Goal: Contribute content

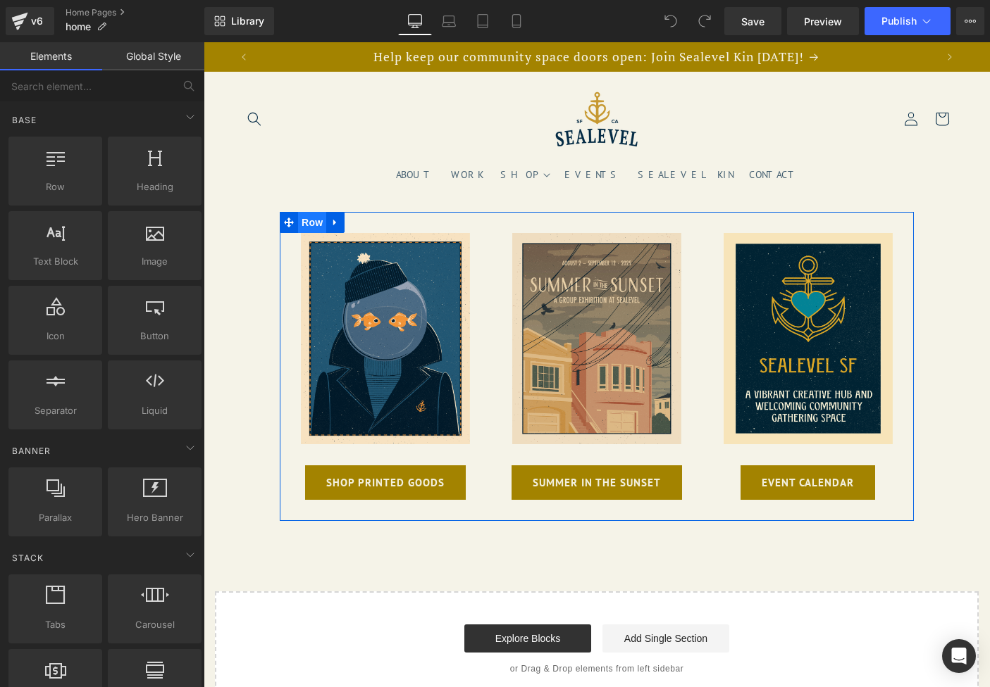
click at [308, 222] on span "Row" at bounding box center [312, 222] width 28 height 21
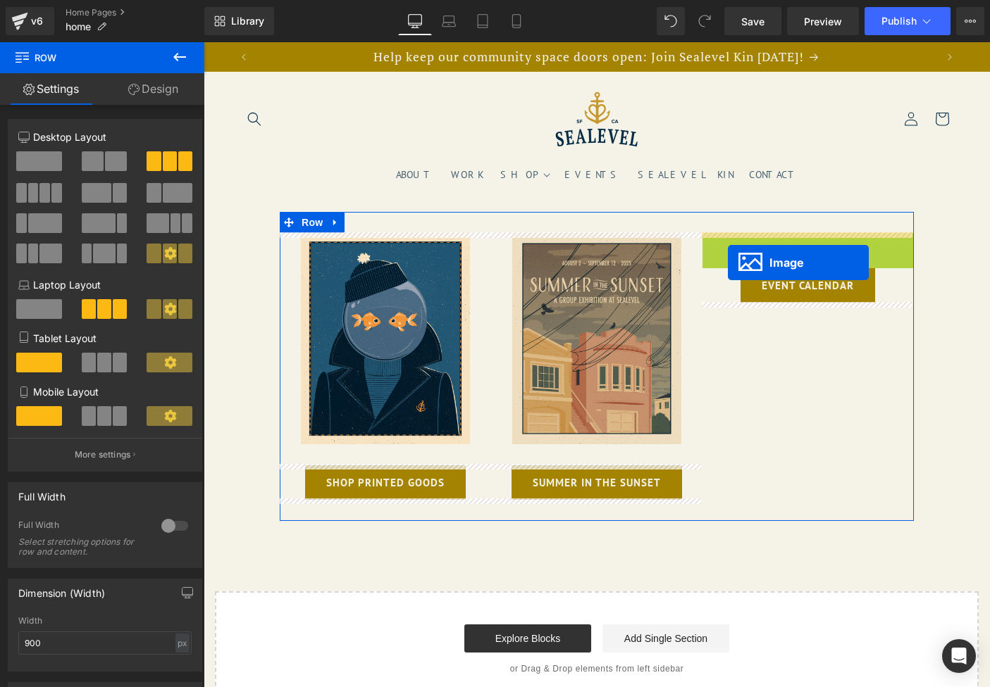
drag, startPoint x: 782, startPoint y: 347, endPoint x: 728, endPoint y: 263, distance: 99.8
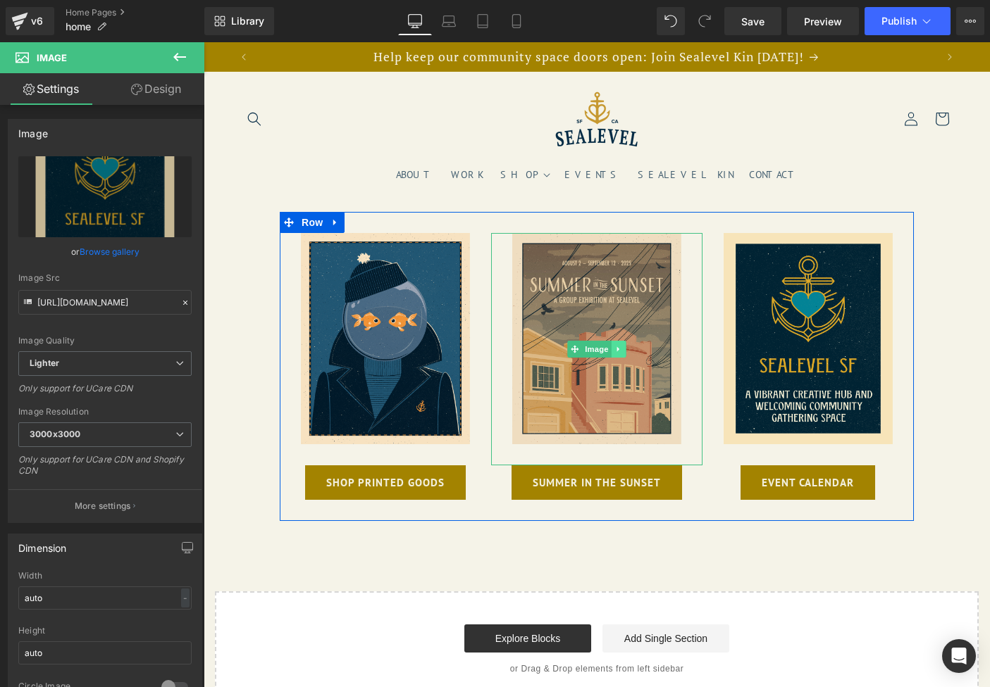
click at [618, 349] on icon at bounding box center [619, 349] width 8 height 8
click at [623, 349] on icon at bounding box center [626, 350] width 8 height 8
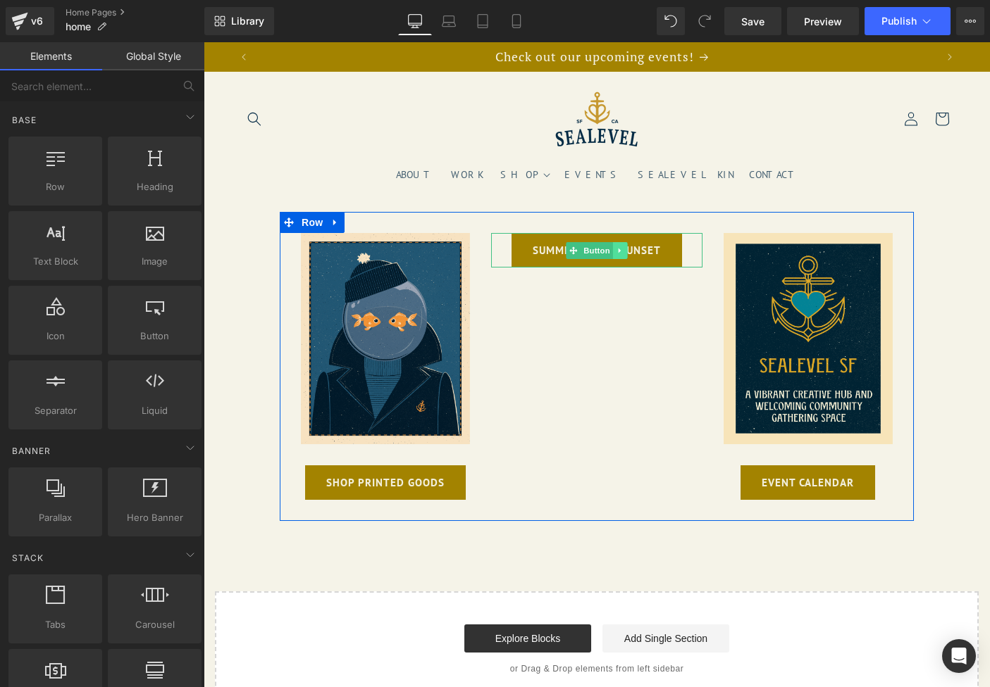
click at [618, 249] on icon at bounding box center [619, 250] width 2 height 5
click at [625, 249] on icon at bounding box center [627, 251] width 8 height 8
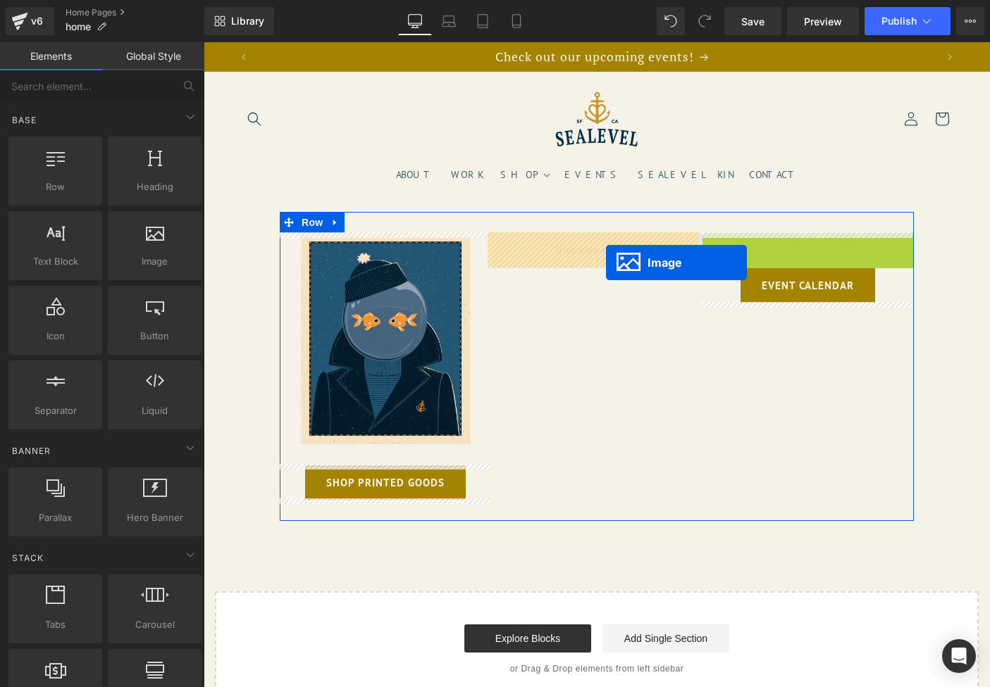
drag, startPoint x: 801, startPoint y: 350, endPoint x: 605, endPoint y: 258, distance: 216.1
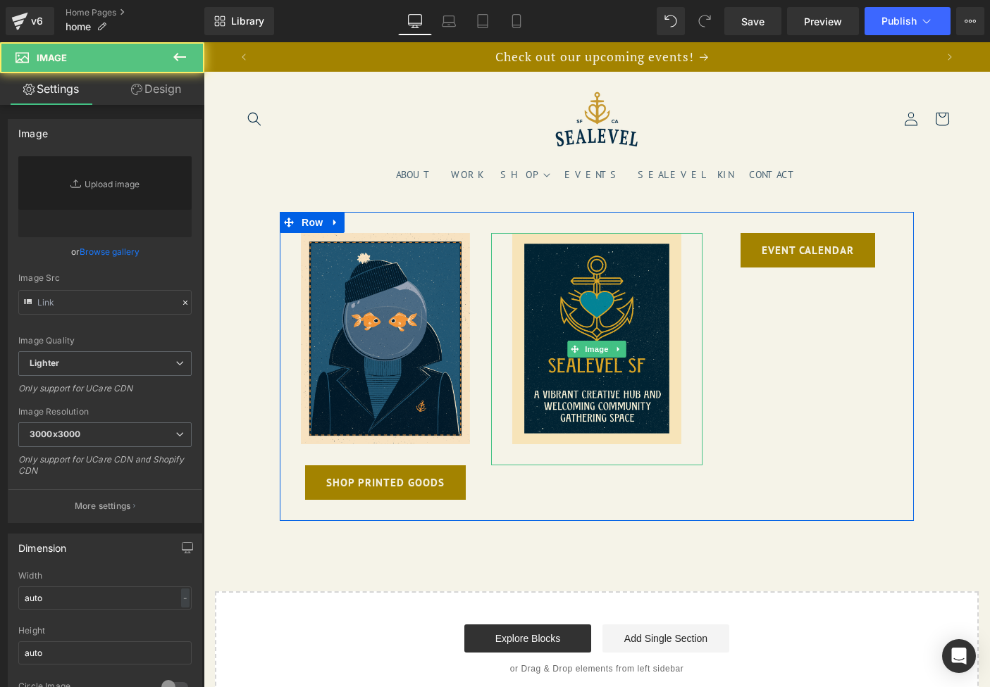
type input "[URL][DOMAIN_NAME]"
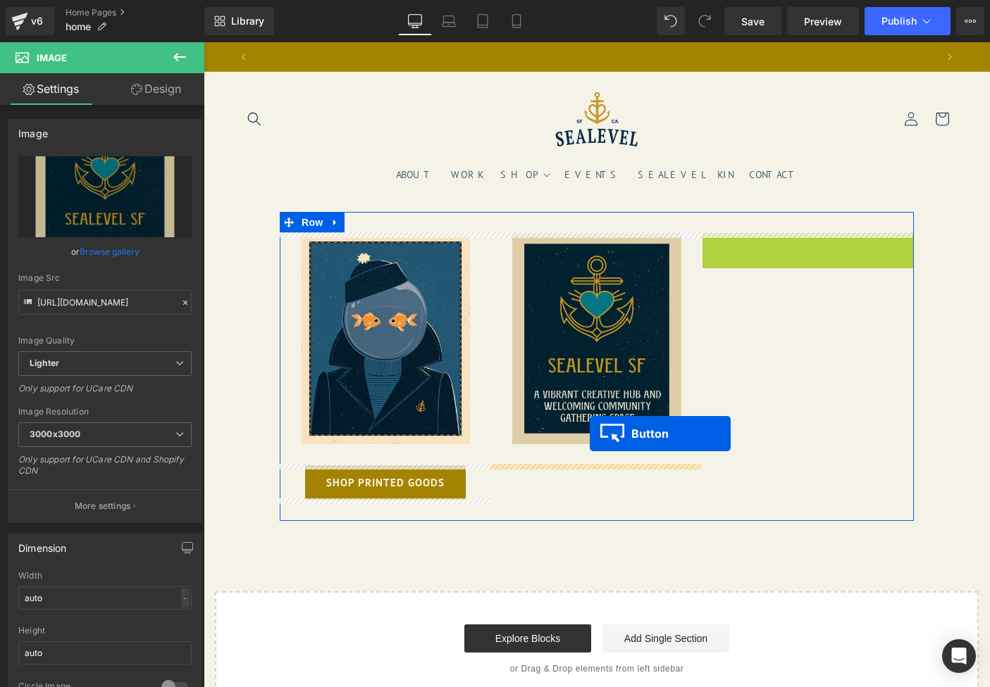
scroll to position [0, 0]
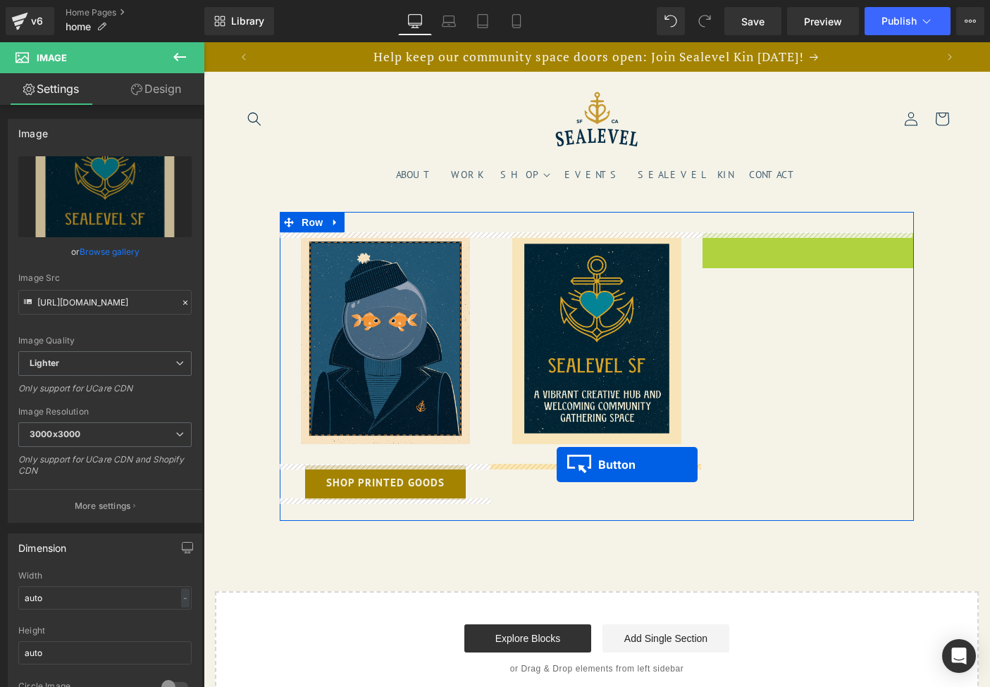
drag, startPoint x: 809, startPoint y: 247, endPoint x: 556, endPoint y: 465, distance: 333.1
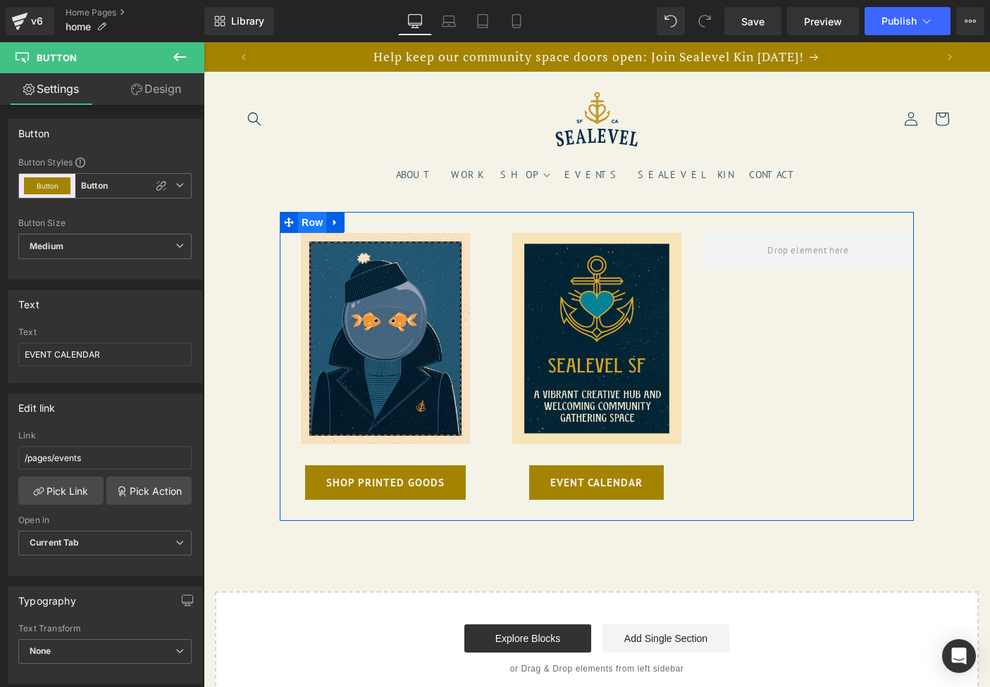
click at [307, 223] on span "Row" at bounding box center [312, 222] width 28 height 21
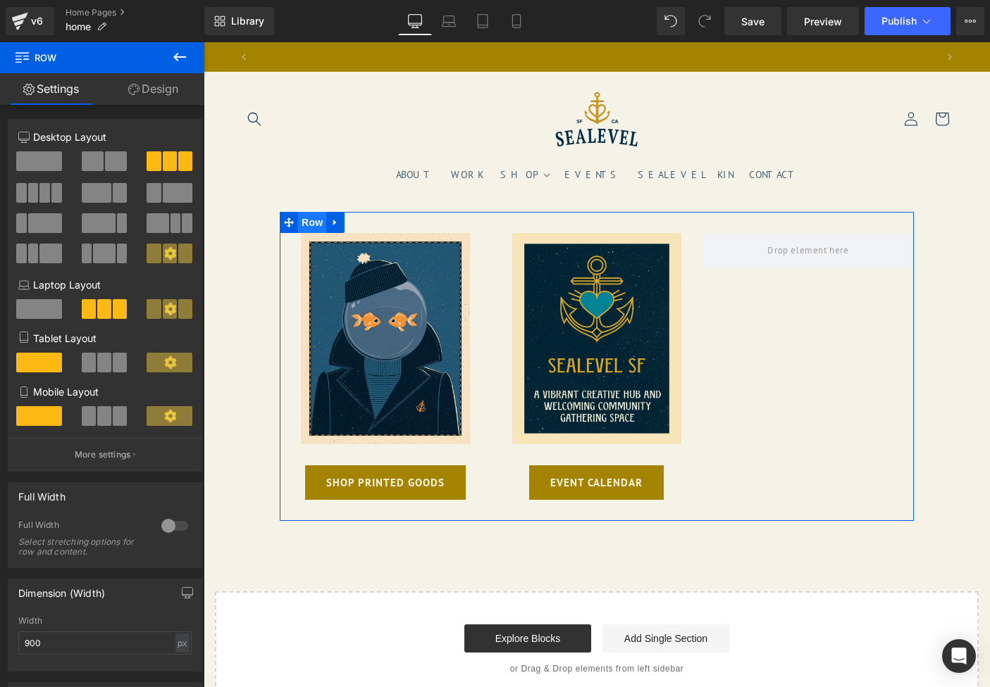
scroll to position [0, 683]
click at [105, 161] on span at bounding box center [116, 161] width 22 height 20
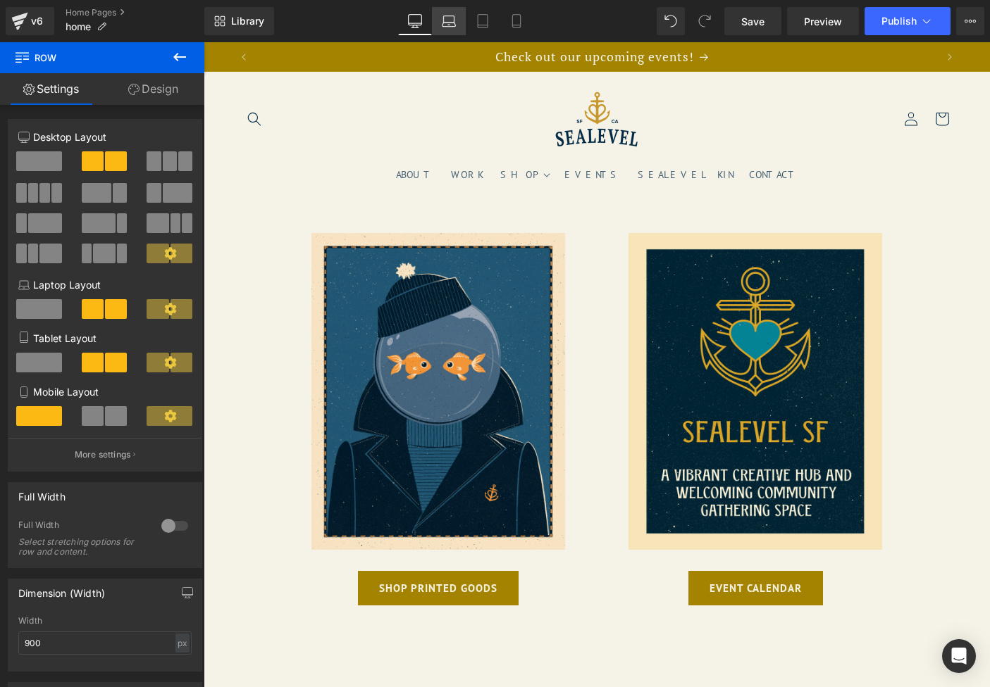
click at [449, 24] on icon at bounding box center [449, 21] width 14 height 14
click at [484, 23] on icon at bounding box center [482, 21] width 14 height 14
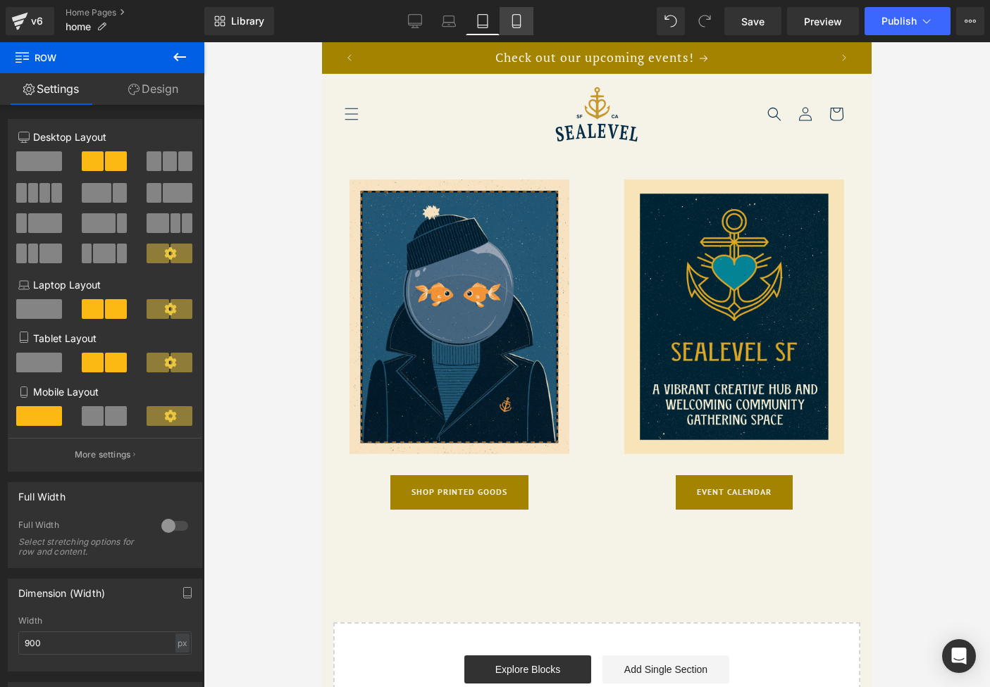
click at [513, 22] on icon at bounding box center [516, 21] width 8 height 13
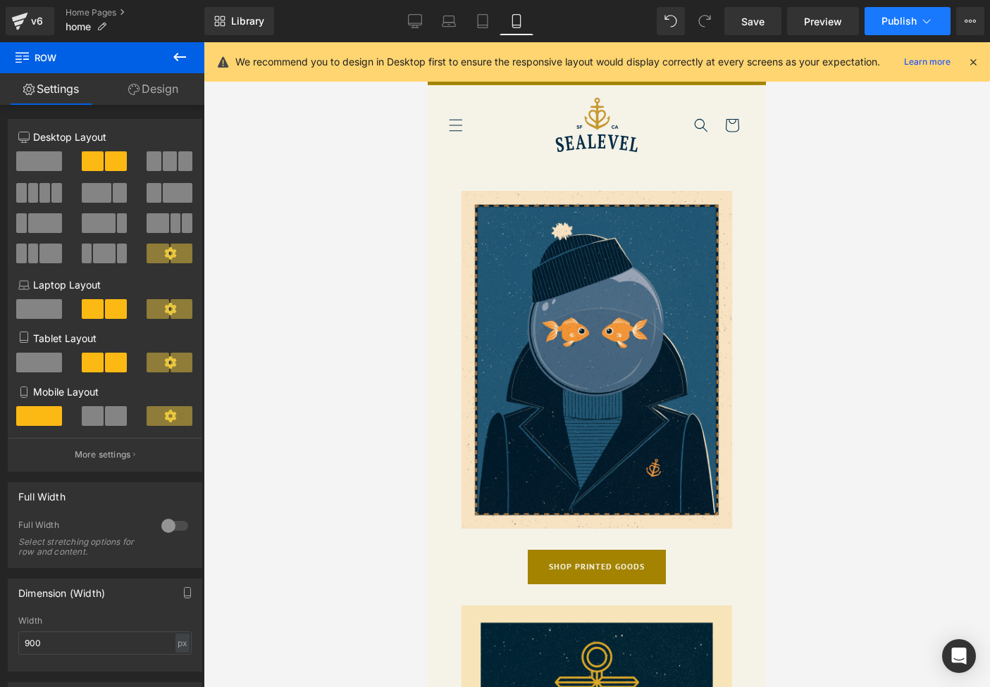
scroll to position [0, 0]
click at [892, 18] on span "Publish" at bounding box center [898, 20] width 35 height 11
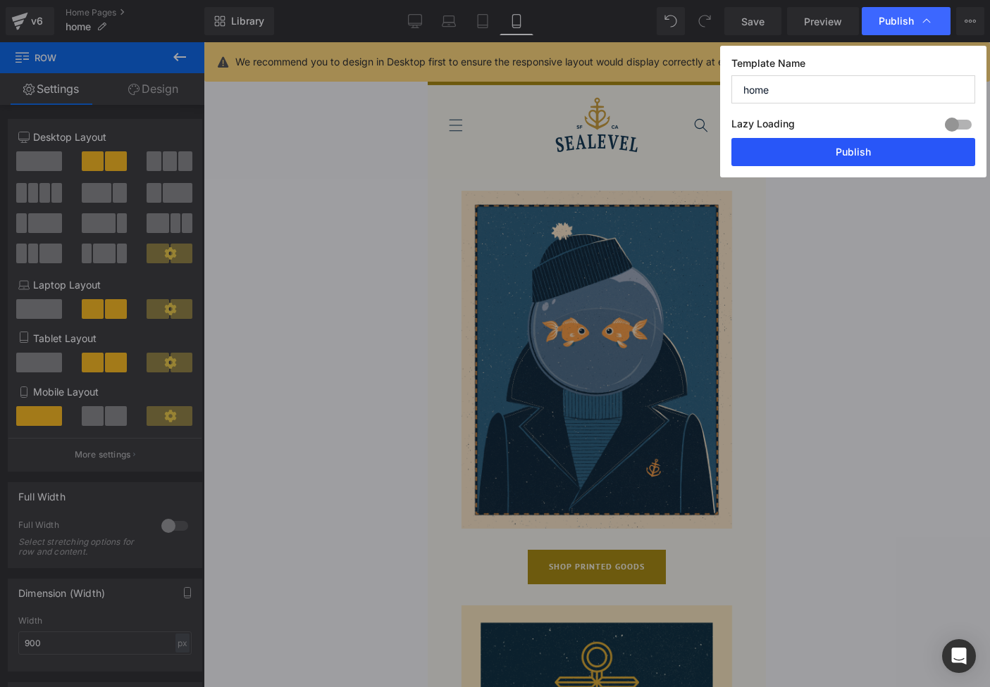
click at [846, 154] on button "Publish" at bounding box center [853, 152] width 244 height 28
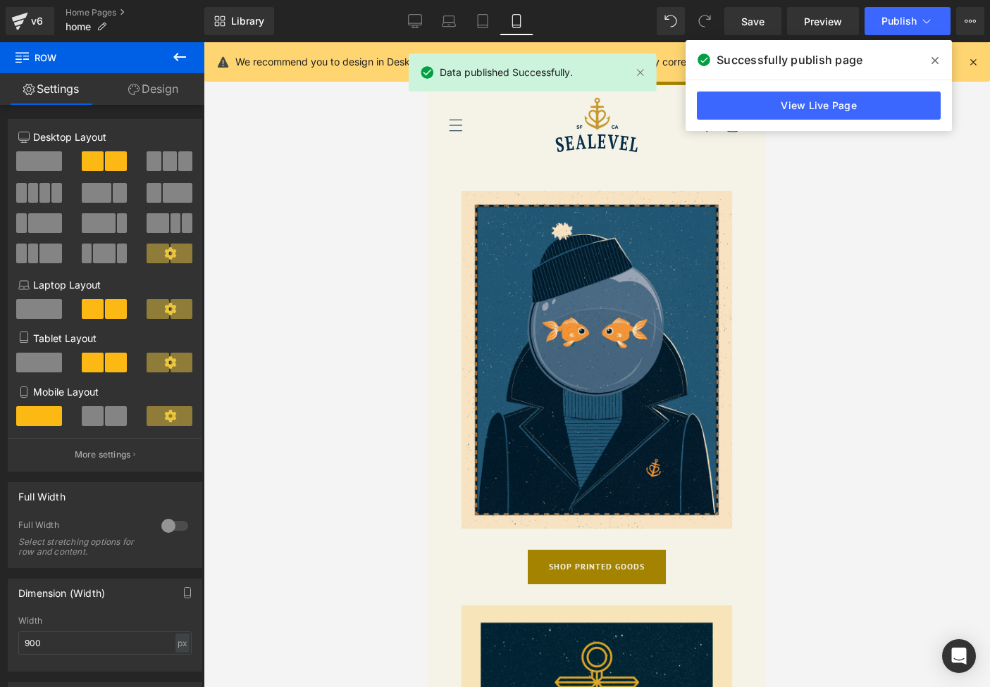
scroll to position [0, 256]
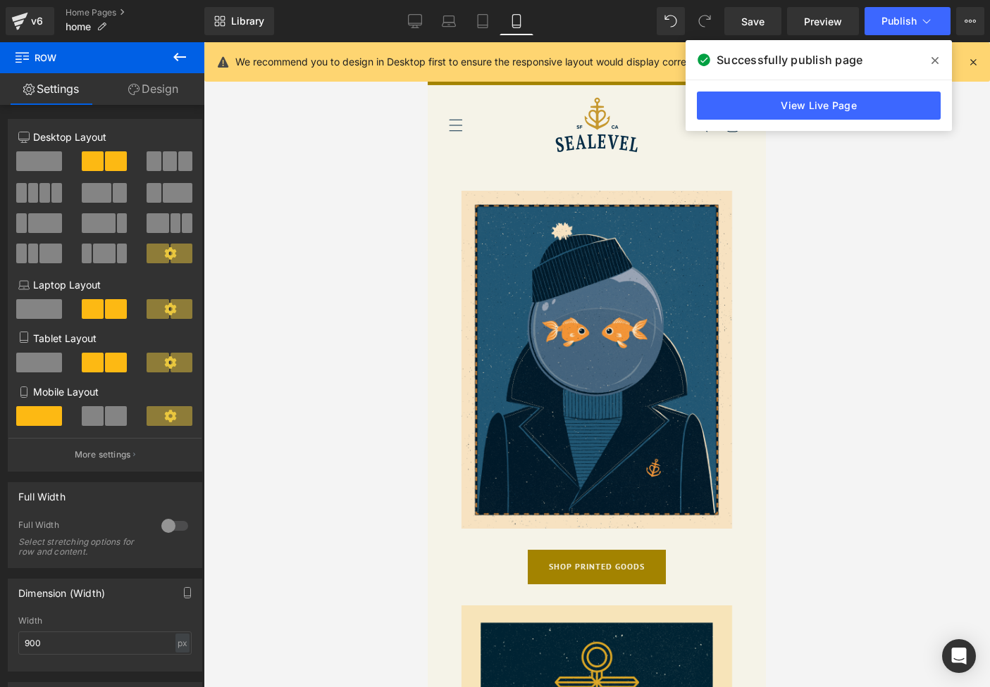
click at [936, 56] on icon at bounding box center [934, 60] width 7 height 11
